Goal: Information Seeking & Learning: Learn about a topic

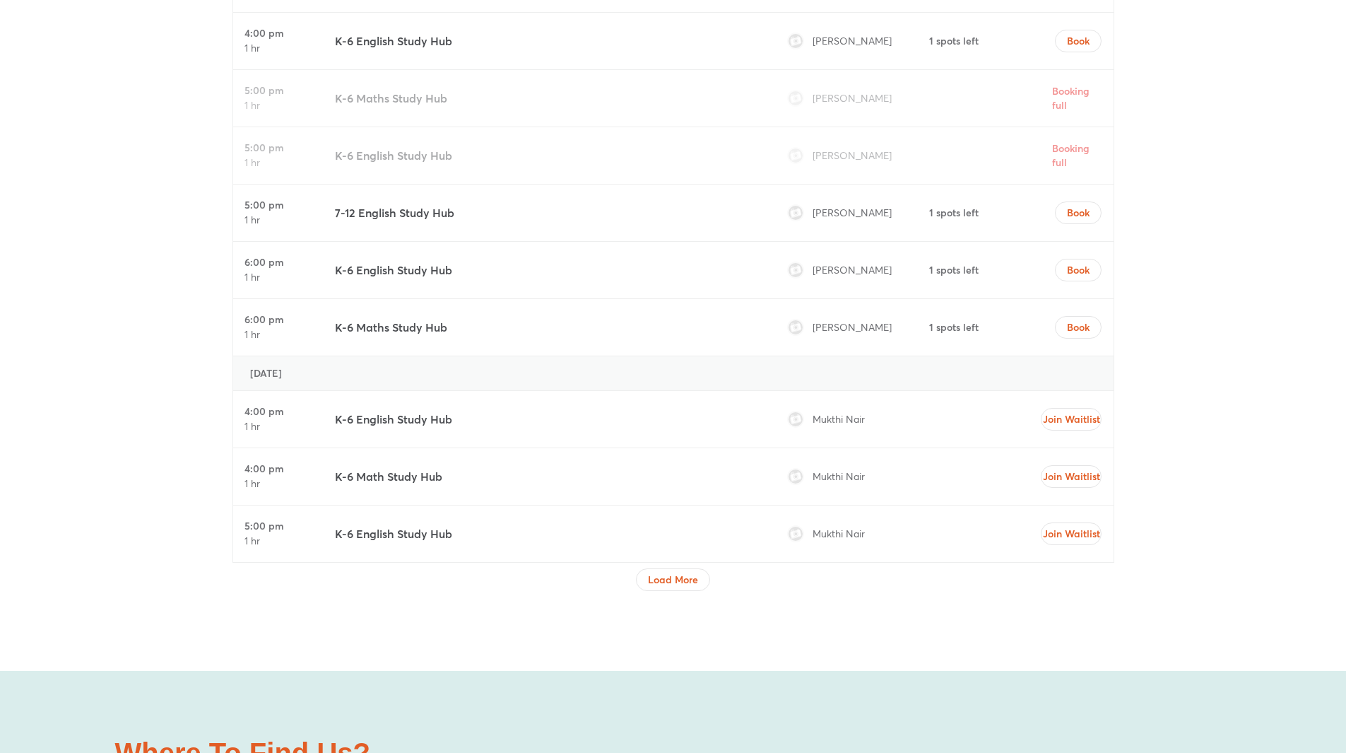
scroll to position [4805, 0]
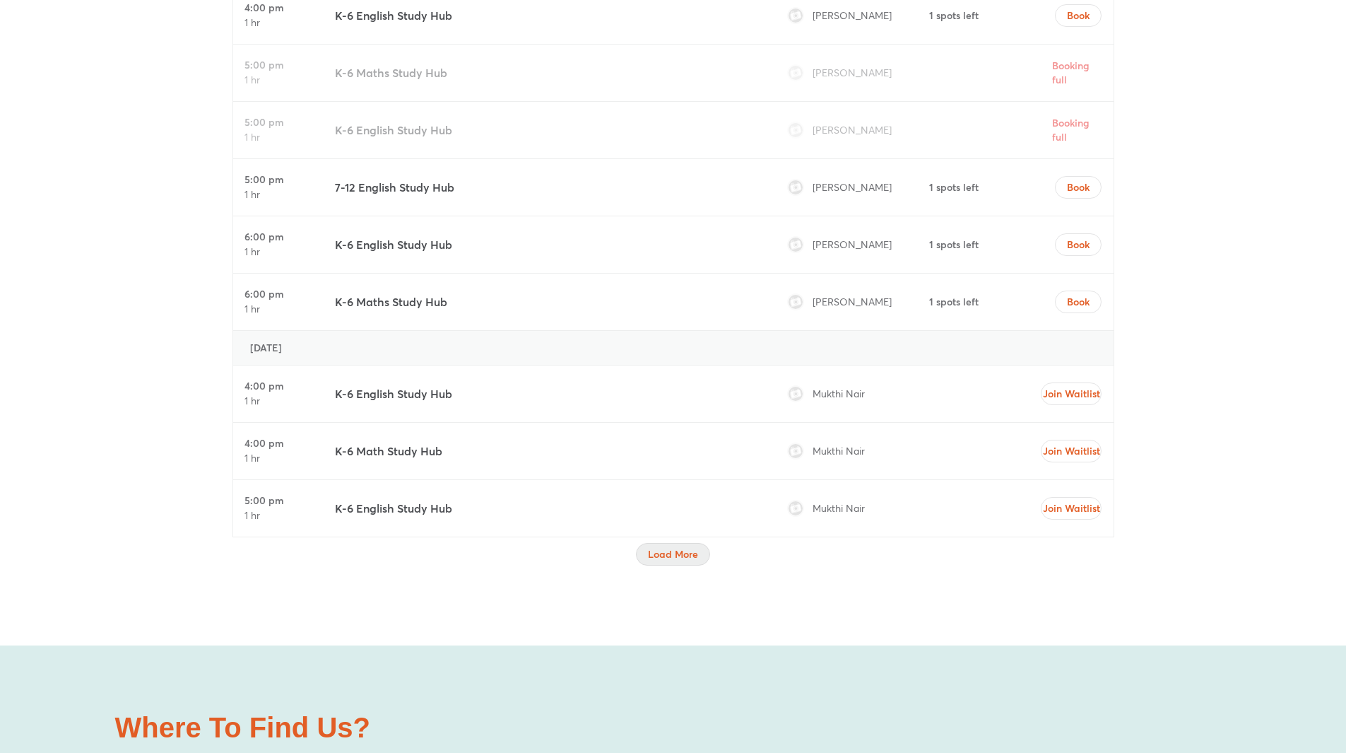
click at [674, 548] on span "Load More" at bounding box center [673, 554] width 50 height 14
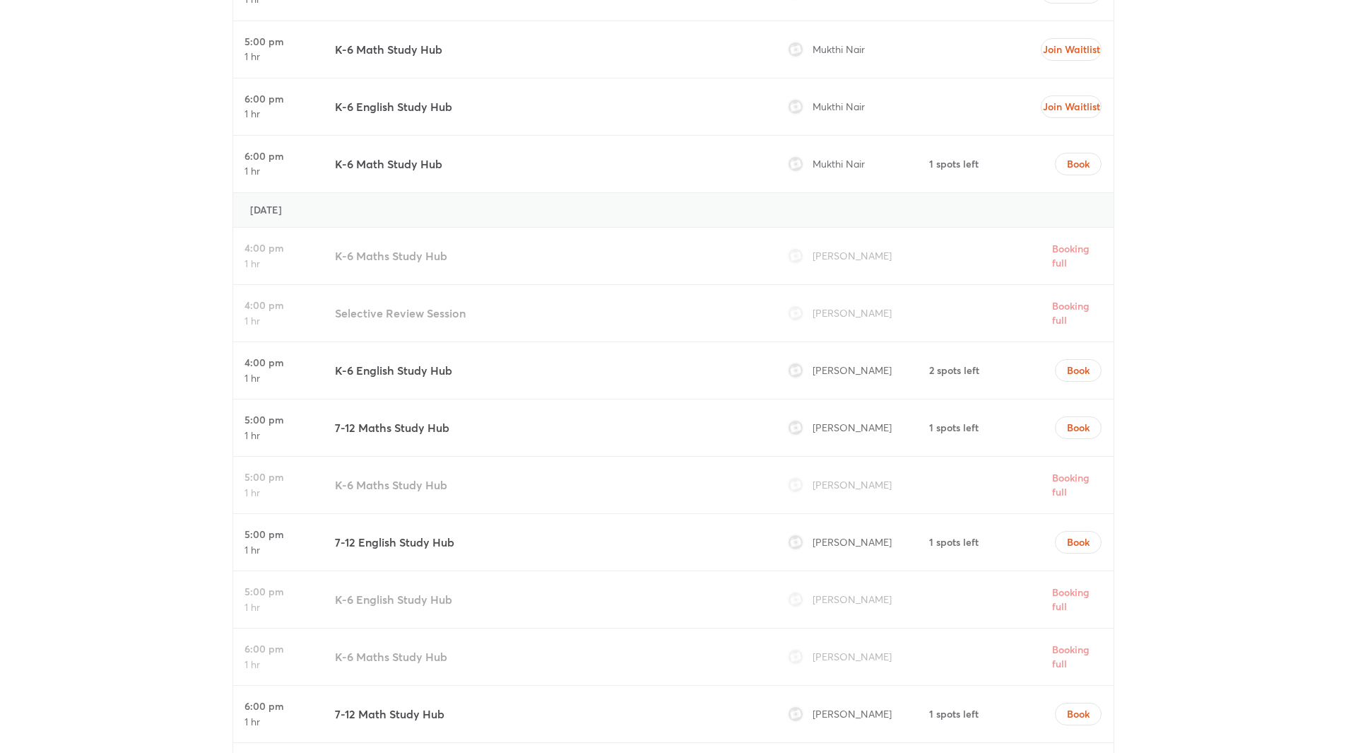
scroll to position [5371, 0]
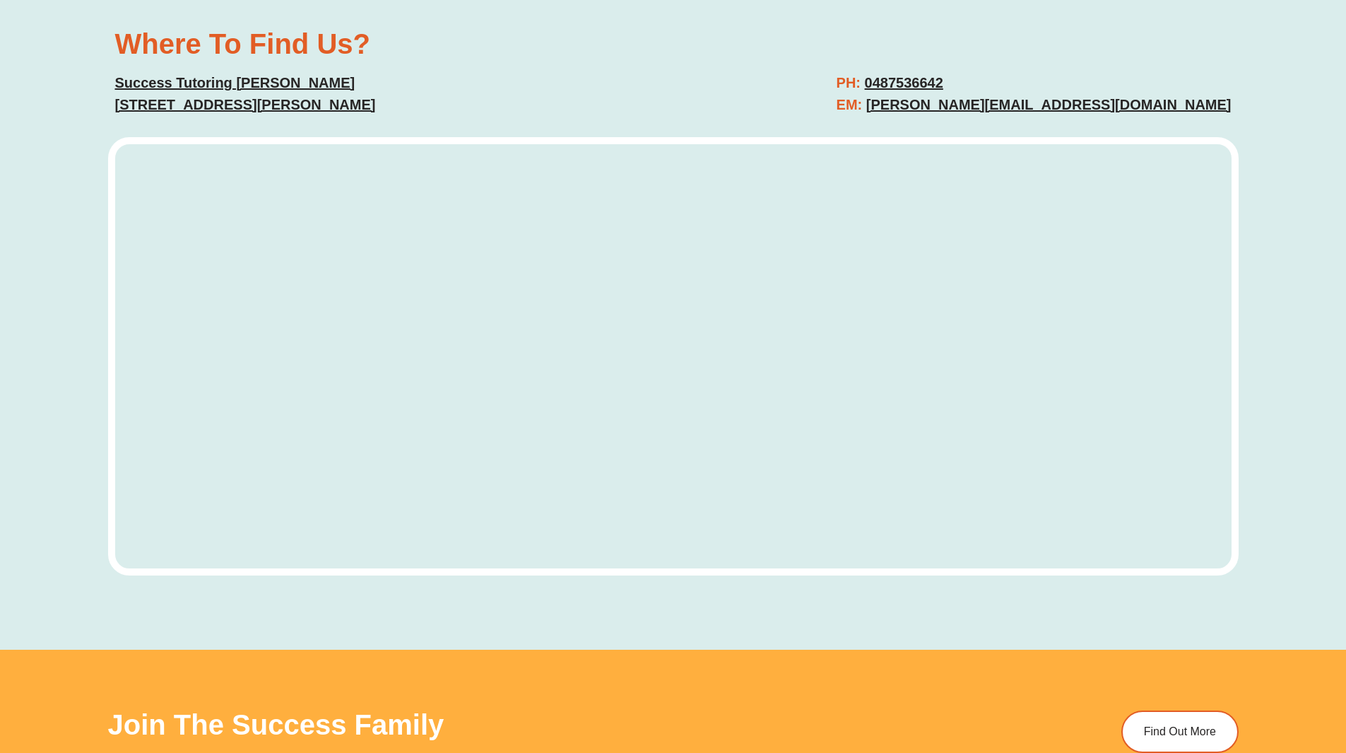
scroll to position [4738, 0]
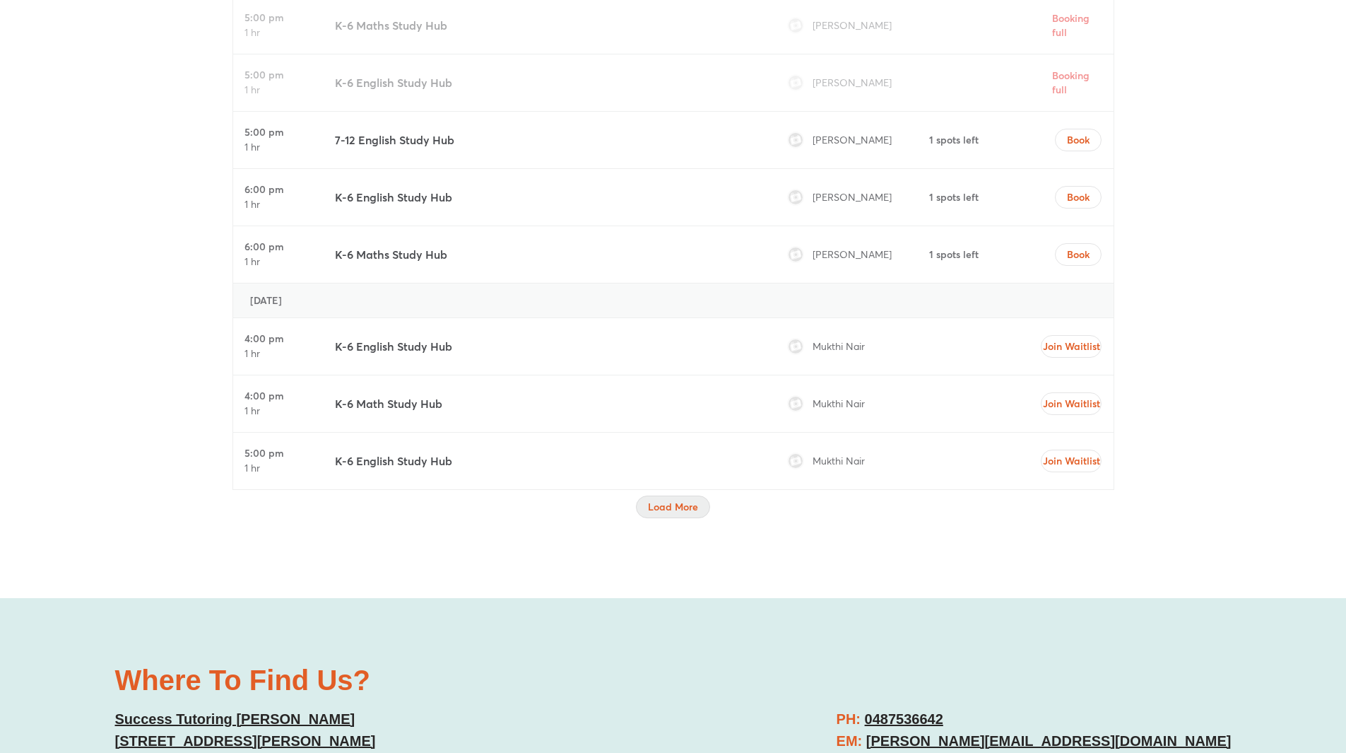
click at [671, 505] on span "Load More" at bounding box center [673, 507] width 50 height 14
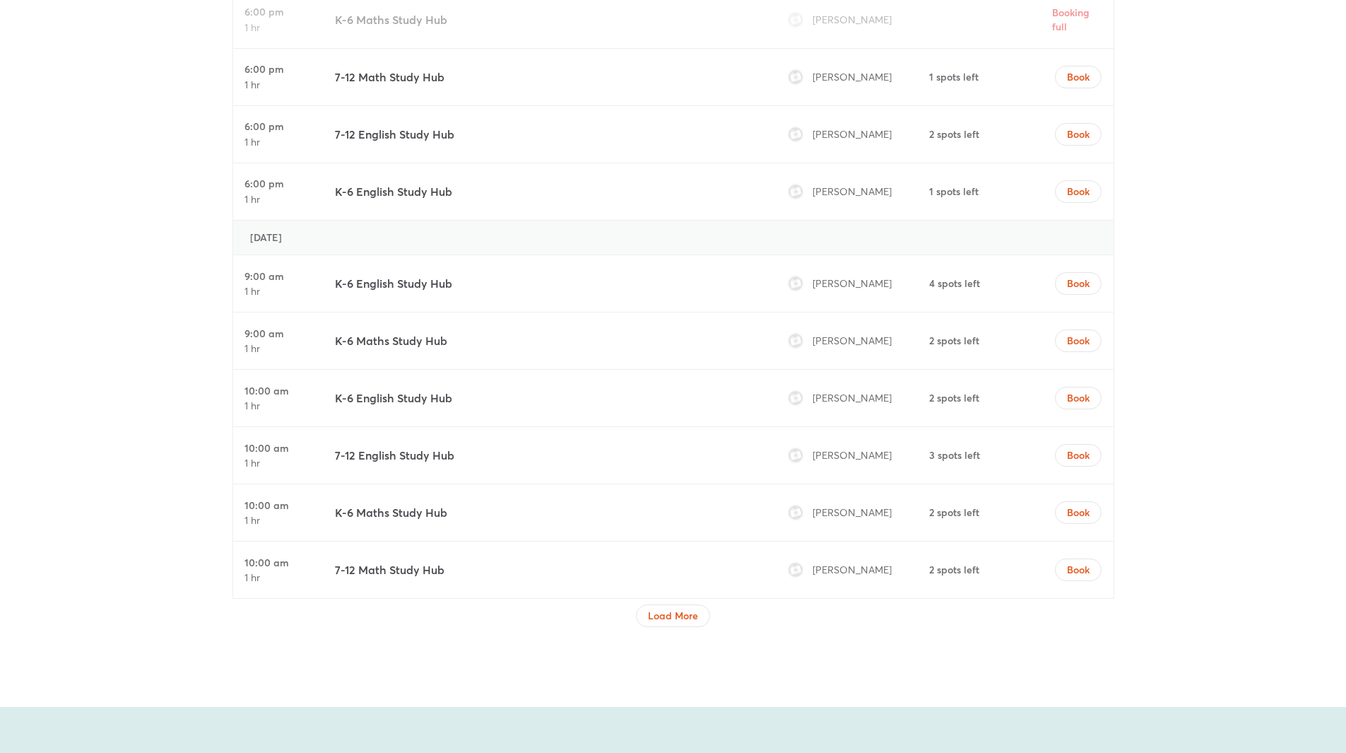
scroll to position [5869, 0]
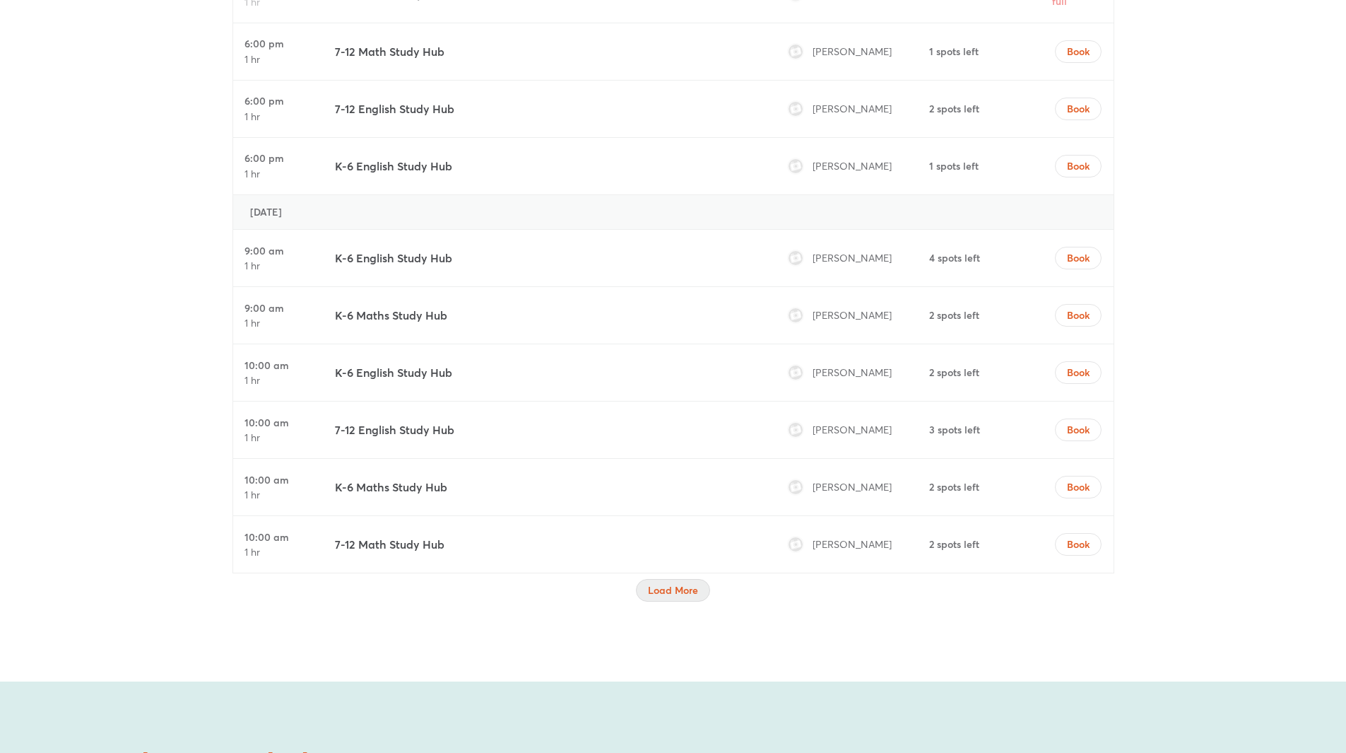
click at [671, 590] on span "Load More" at bounding box center [673, 590] width 50 height 14
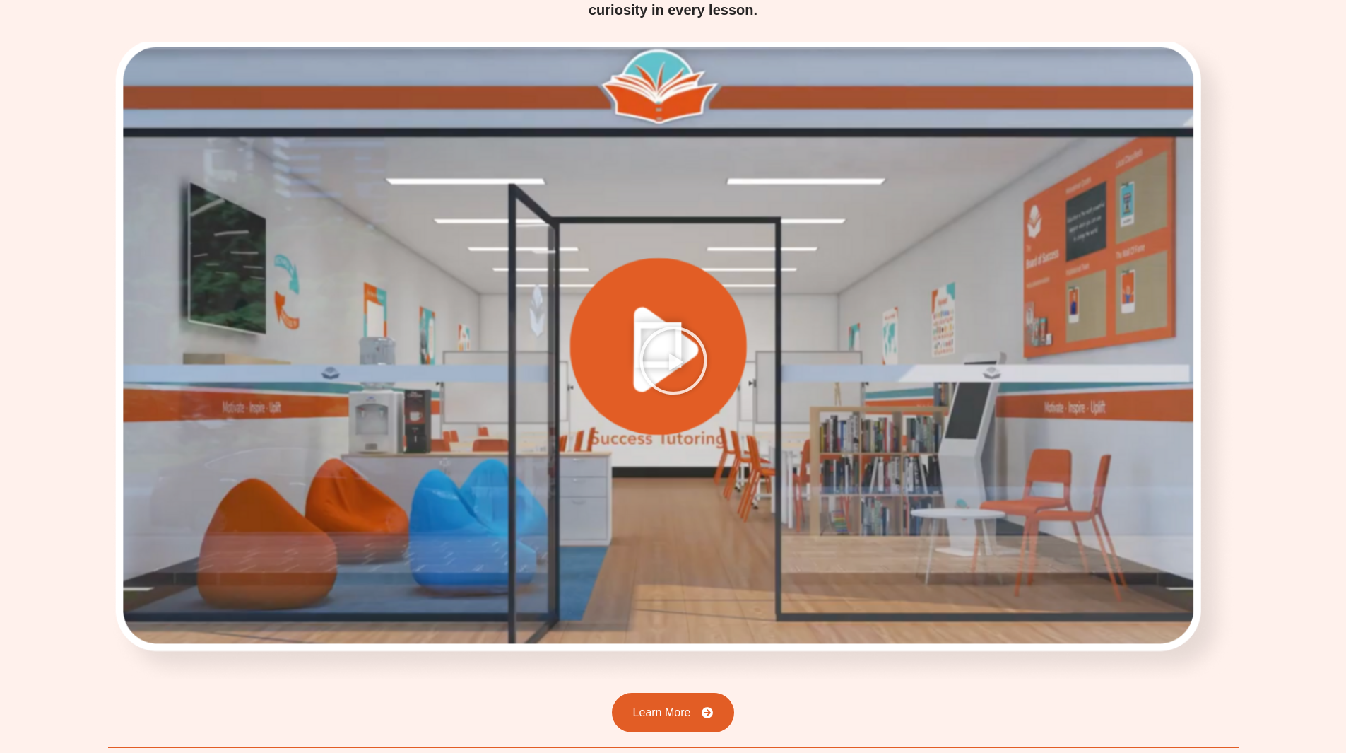
scroll to position [1885, 0]
